Goal: Task Accomplishment & Management: Use online tool/utility

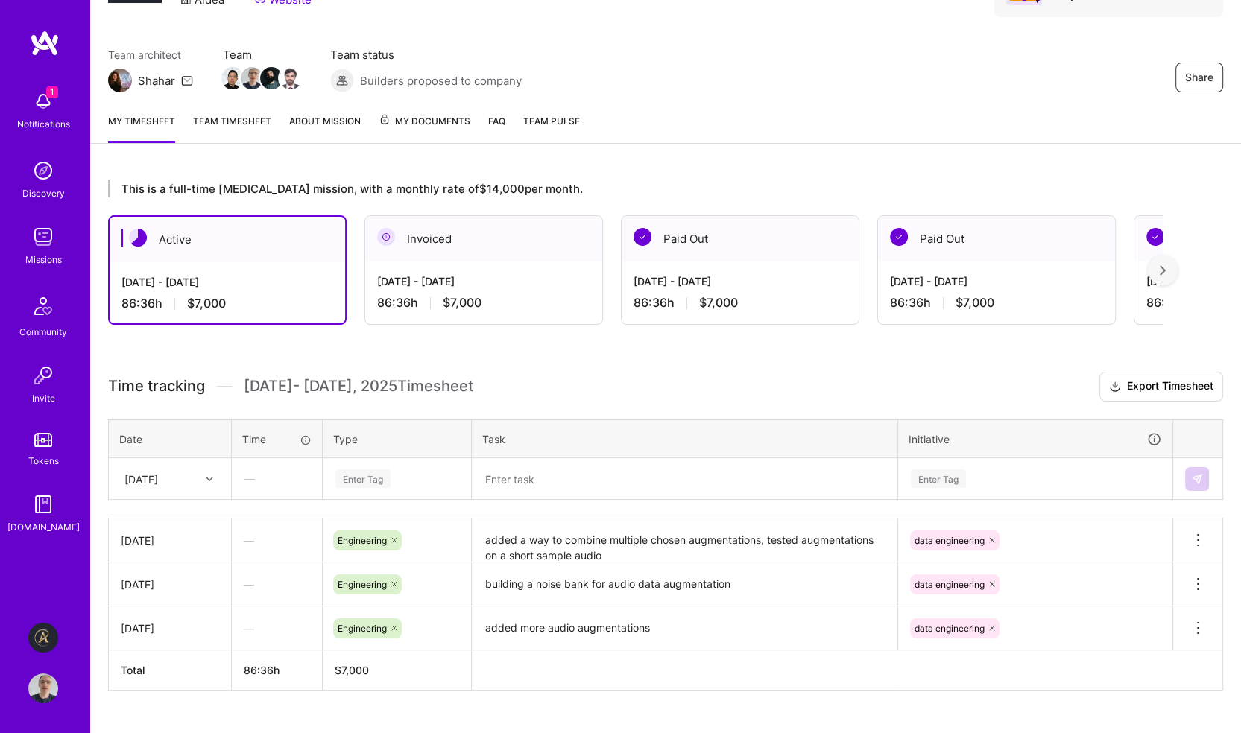
scroll to position [122, 0]
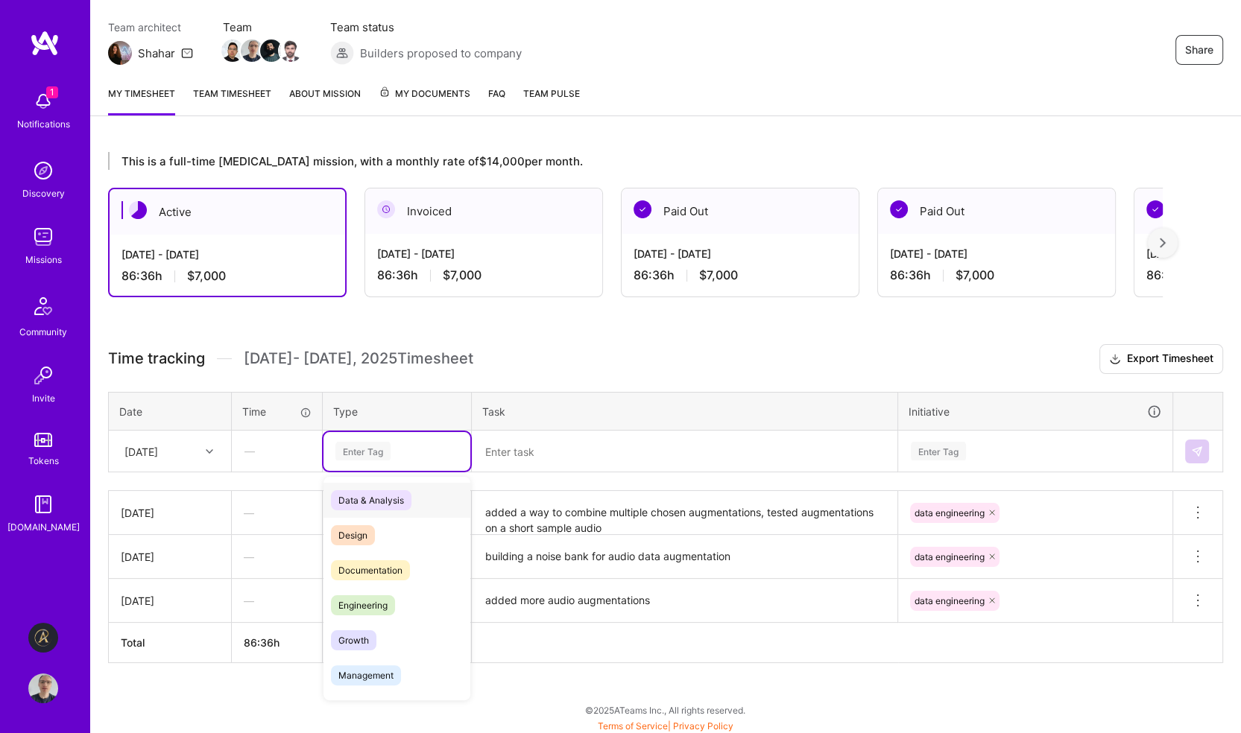
click at [374, 445] on div "Enter Tag" at bounding box center [362, 451] width 55 height 23
click at [377, 598] on span "Engineering" at bounding box center [363, 606] width 64 height 20
click at [971, 447] on div "Enter Tag" at bounding box center [1035, 451] width 273 height 39
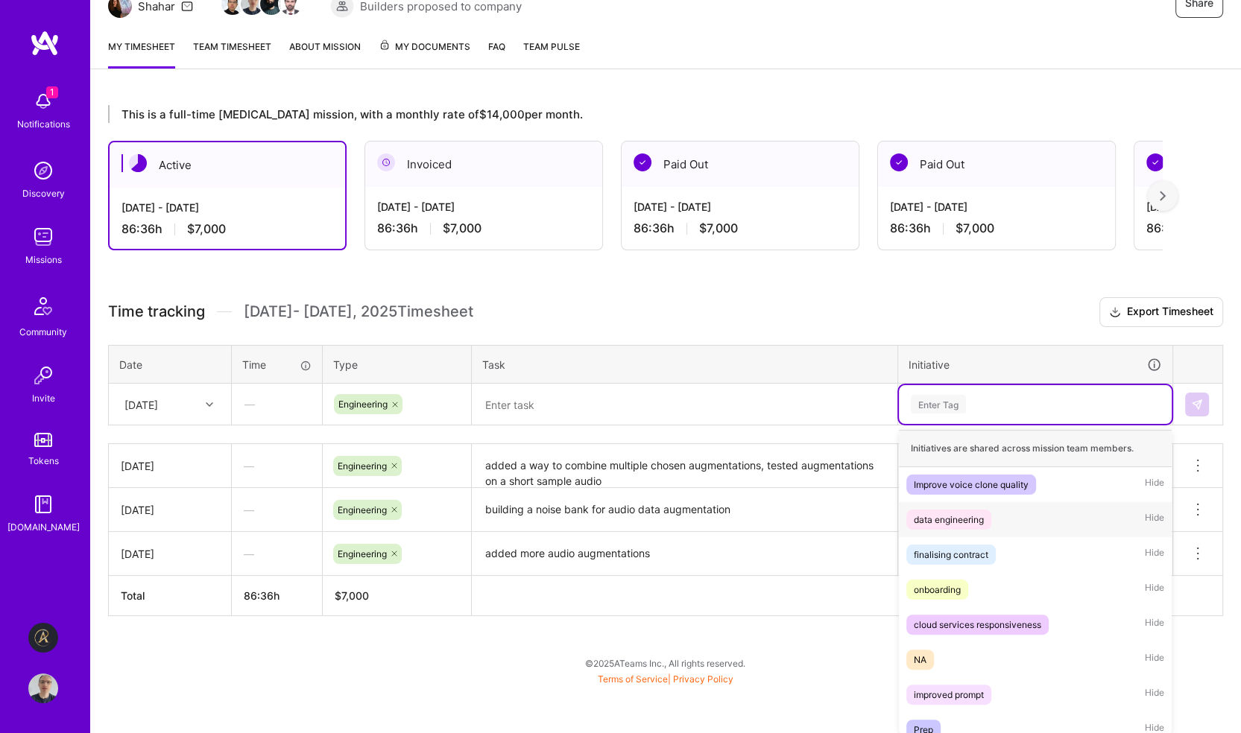
click at [959, 517] on div "data engineering" at bounding box center [949, 520] width 70 height 16
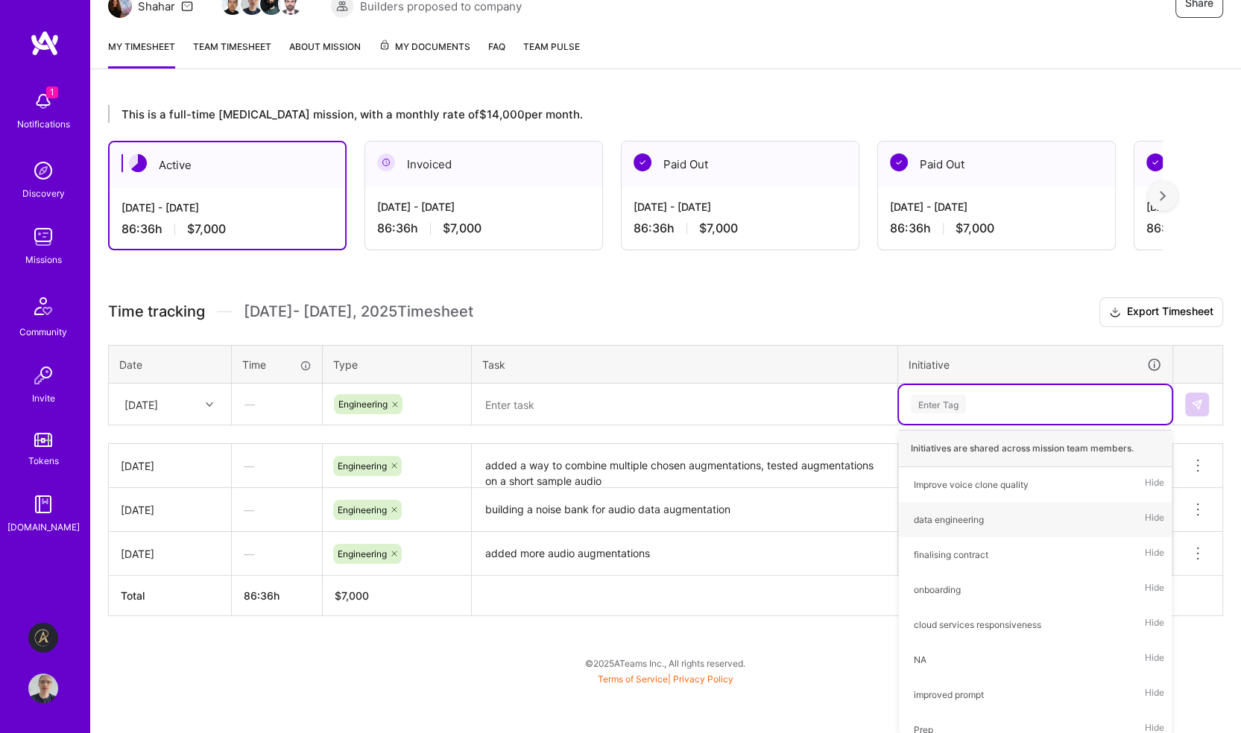
scroll to position [122, 0]
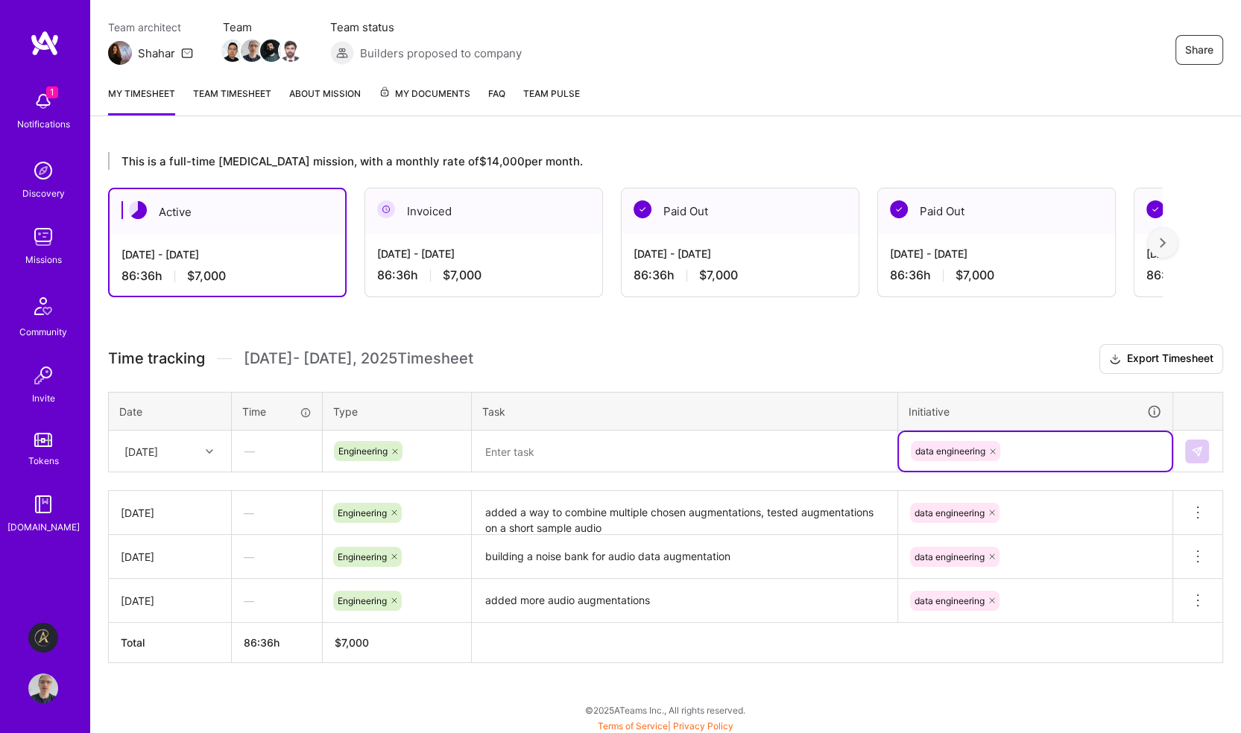
click at [649, 447] on textarea at bounding box center [684, 451] width 423 height 39
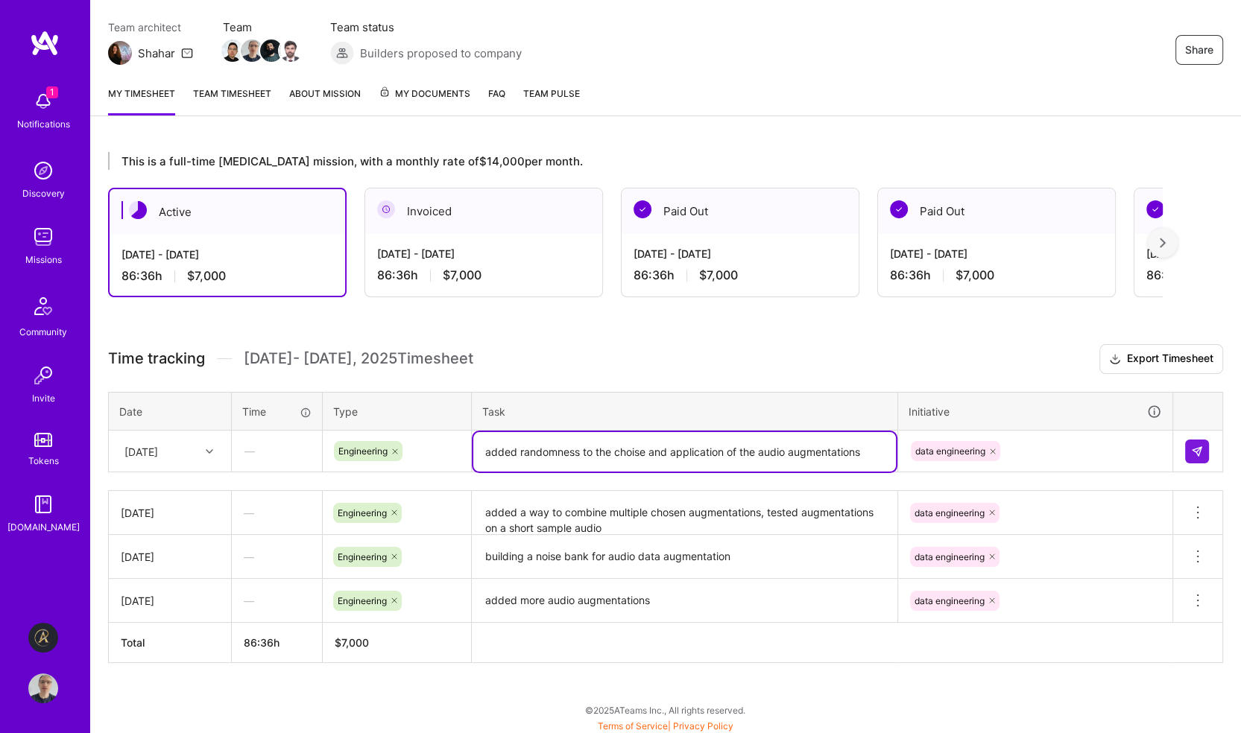
click at [641, 449] on textarea "added randomness to the choise and application of the audio augmentations" at bounding box center [684, 452] width 423 height 40
type textarea "added randomness to the choice and application of the audio augmentations"
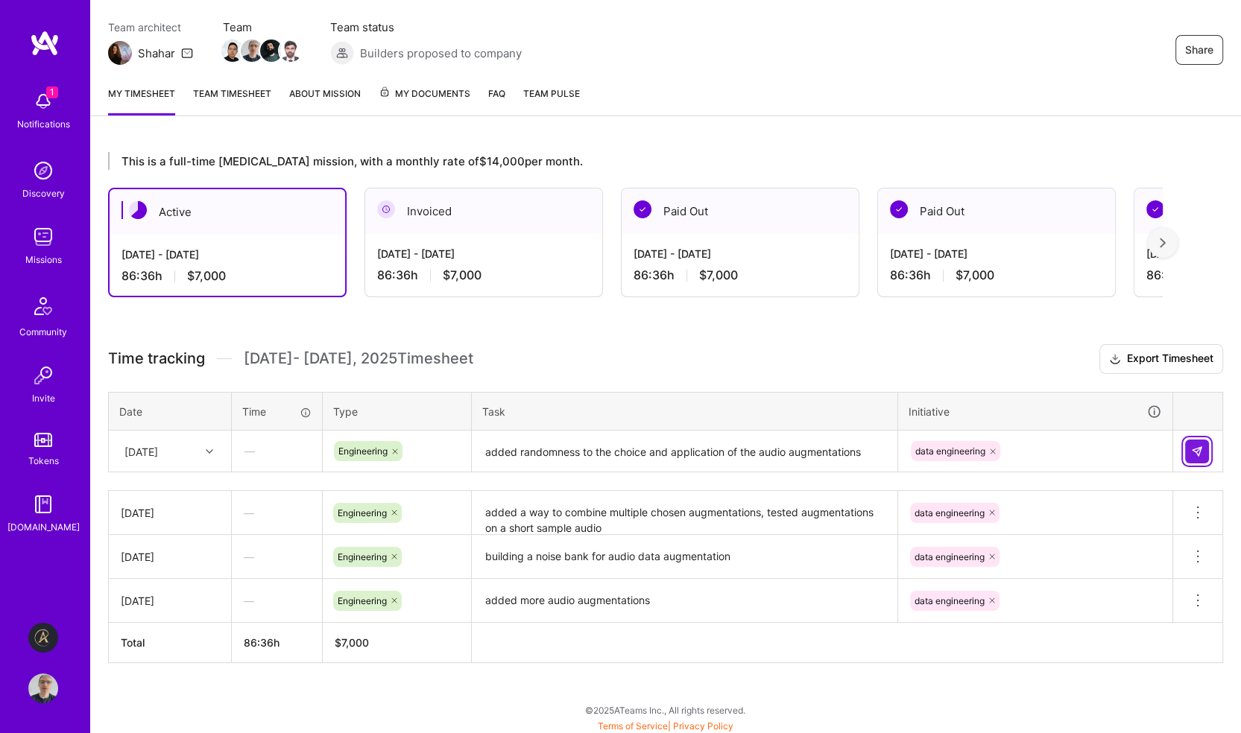
click at [1198, 452] on img at bounding box center [1197, 452] width 12 height 12
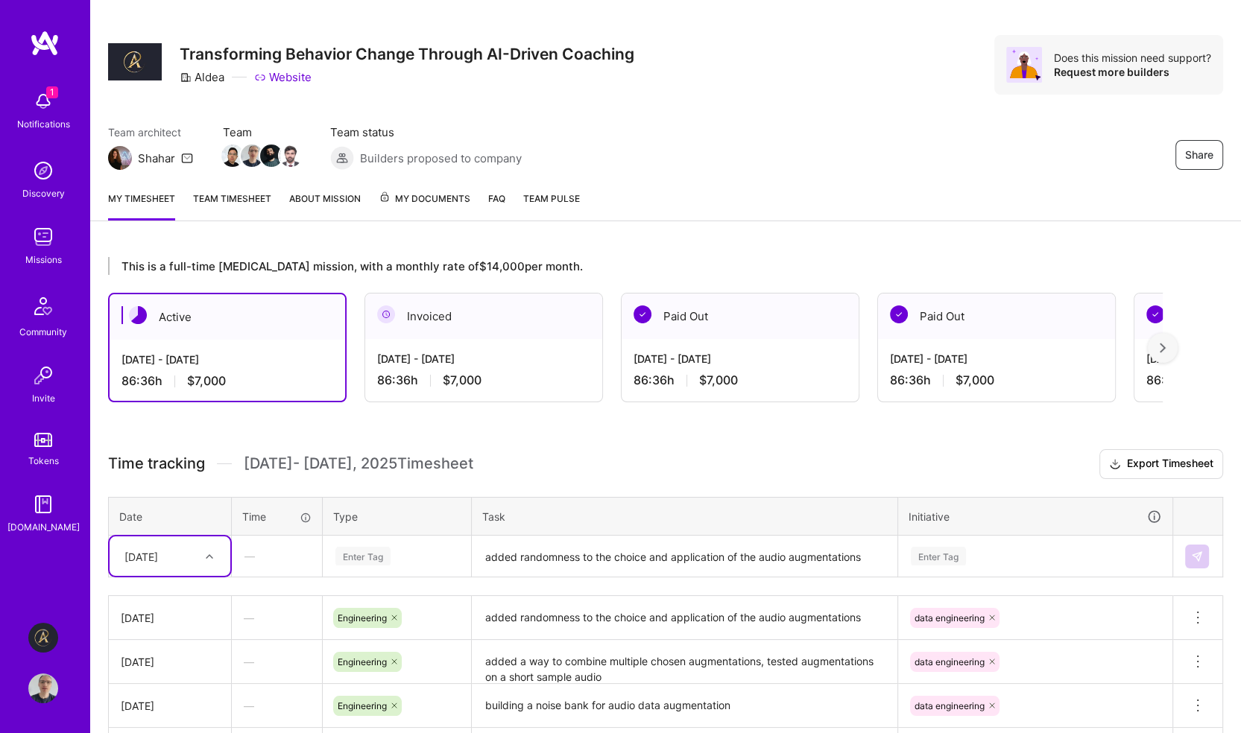
scroll to position [166, 0]
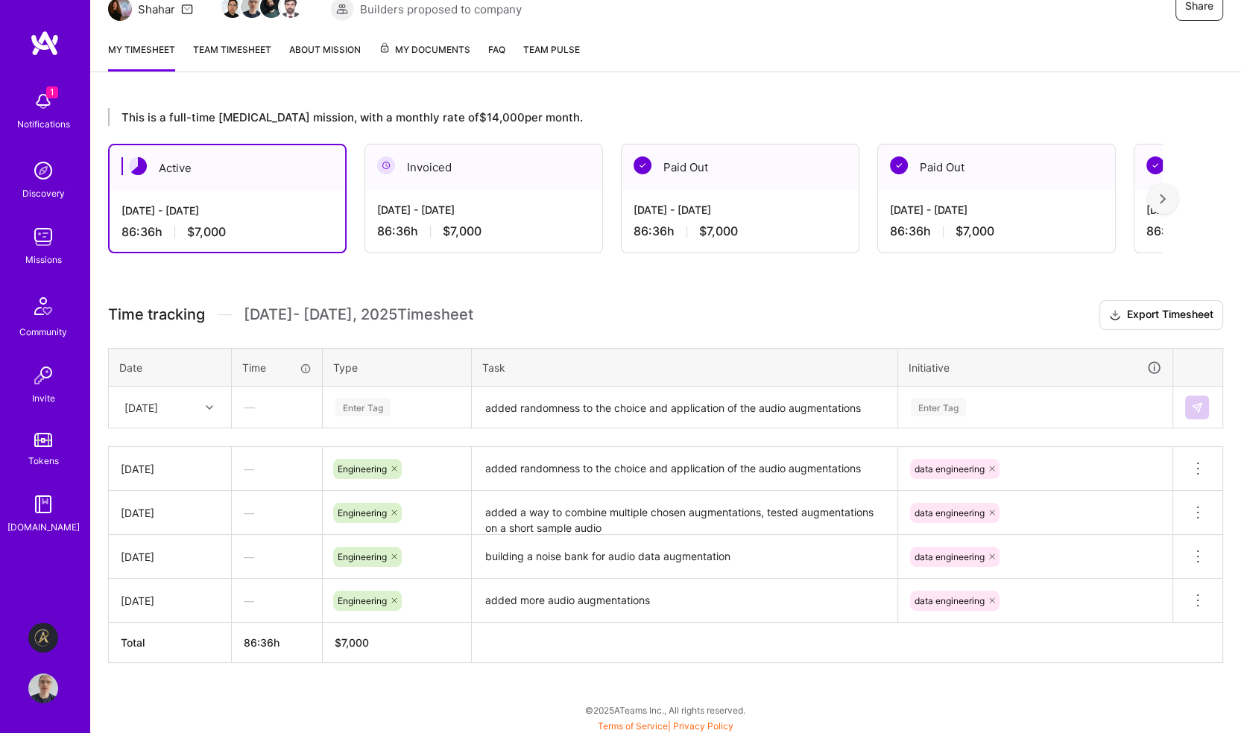
click at [719, 59] on div "My timesheet Team timesheet About Mission My Documents FAQ Team Pulse" at bounding box center [665, 51] width 1151 height 42
